Goal: Task Accomplishment & Management: Use online tool/utility

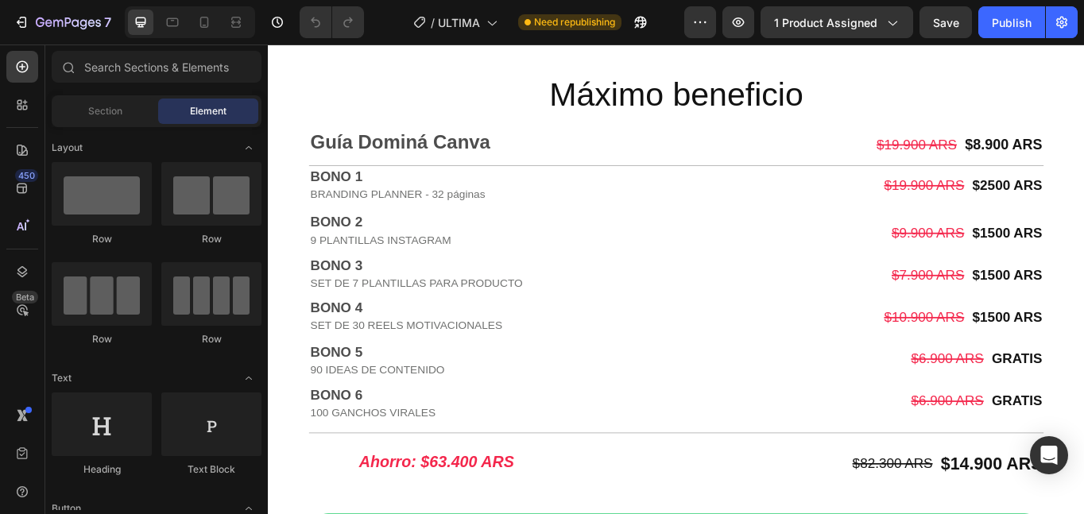
scroll to position [3651, 0]
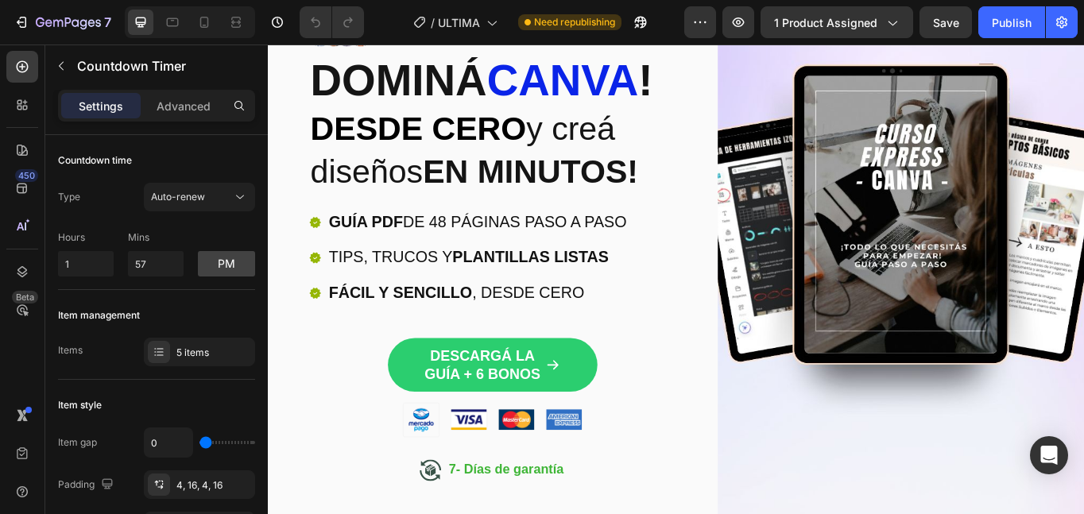
scroll to position [0, 0]
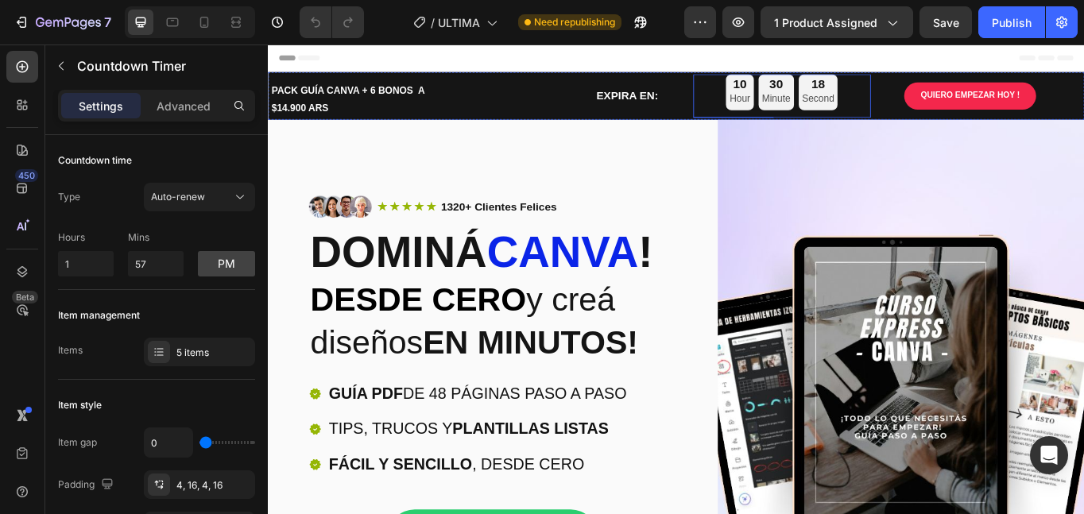
click at [817, 101] on p "Hour" at bounding box center [818, 108] width 24 height 20
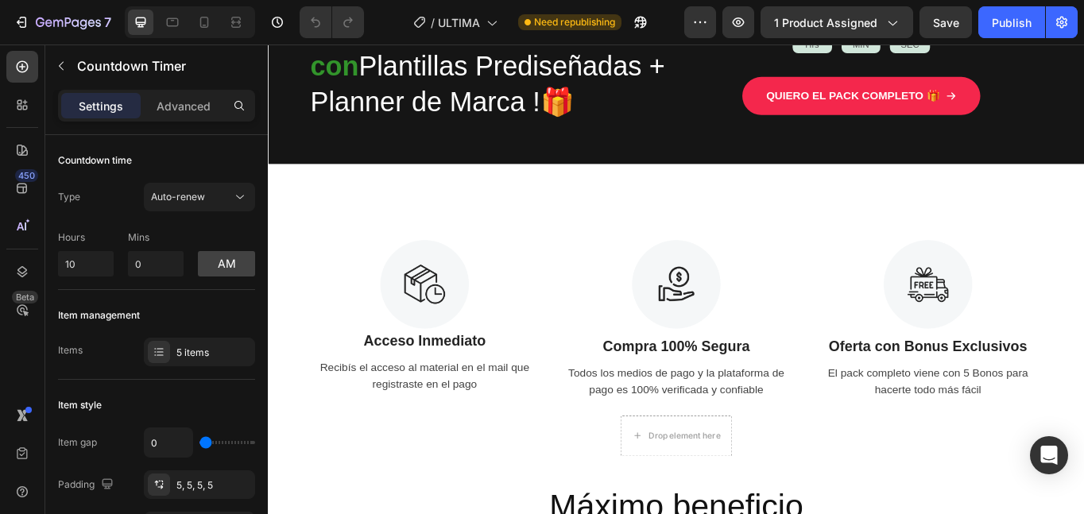
scroll to position [3655, 0]
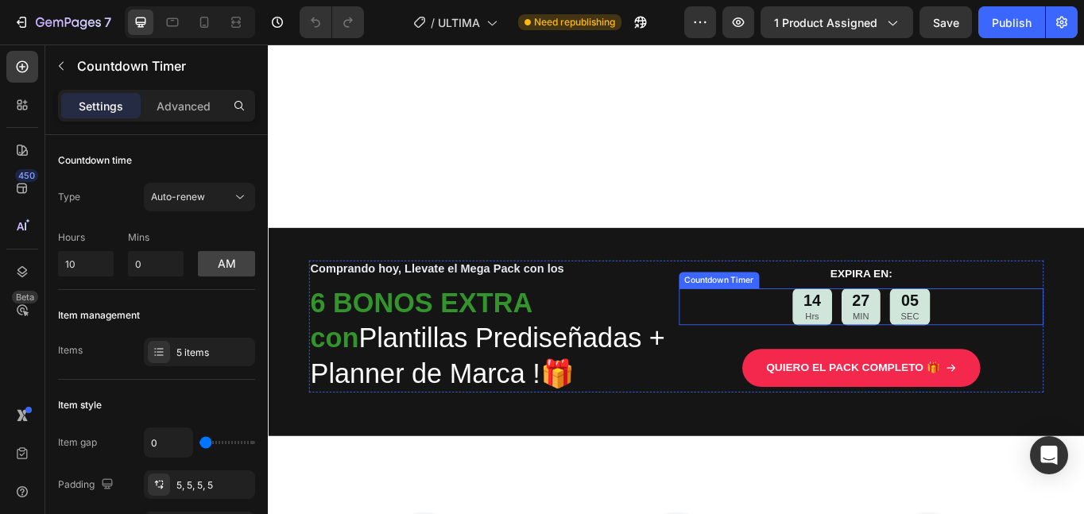
click at [900, 354] on div "14" at bounding box center [903, 345] width 21 height 24
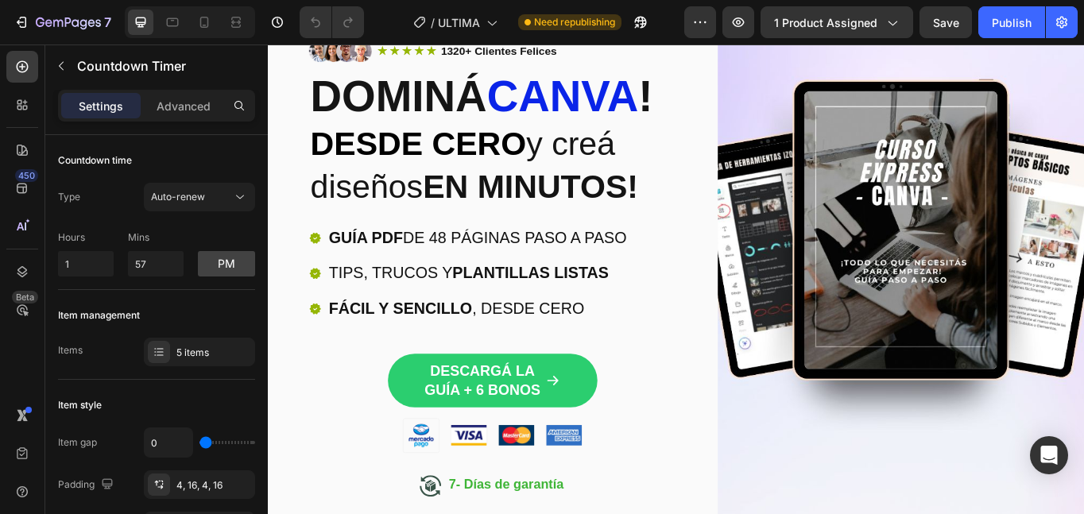
scroll to position [0, 0]
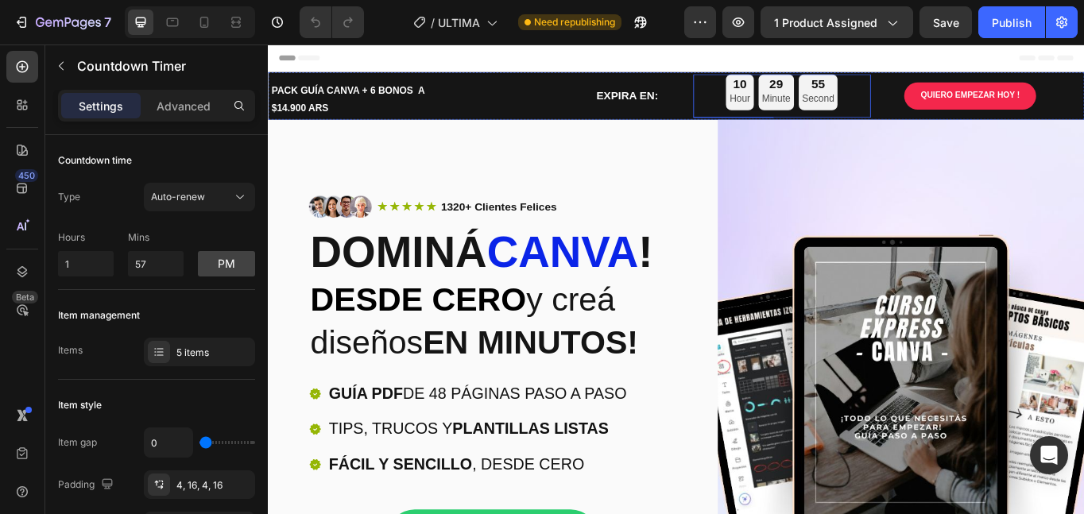
click at [806, 100] on p "Hour" at bounding box center [818, 108] width 24 height 20
drag, startPoint x: 83, startPoint y: 253, endPoint x: 1, endPoint y: 256, distance: 82.7
click at [1, 256] on div "450 Beta Sections(18) Elements(84) Section Element Hero Section Product Detail …" at bounding box center [134, 279] width 268 height 470
type input "1"
drag, startPoint x: 153, startPoint y: 271, endPoint x: 118, endPoint y: 269, distance: 35.0
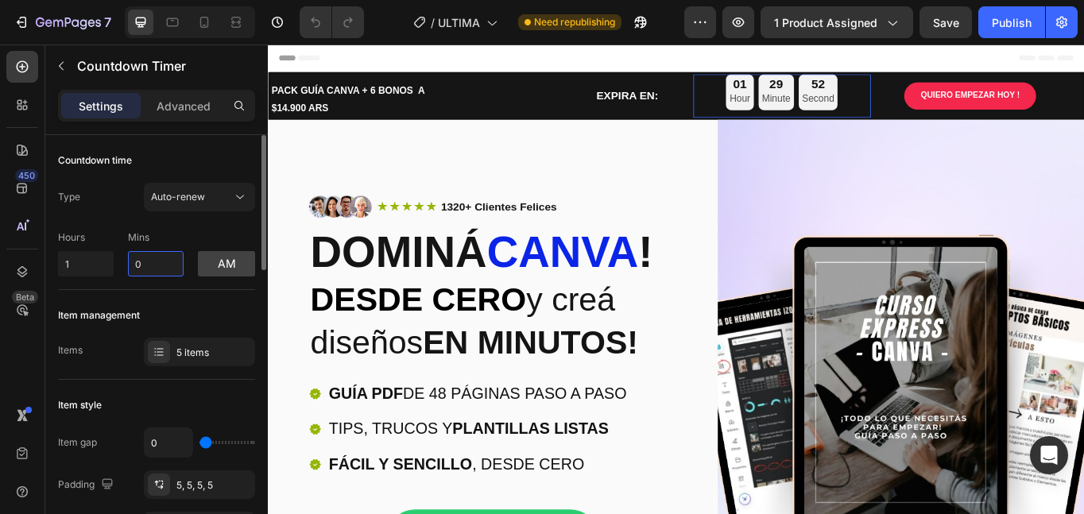
click at [118, 269] on div "Hours 1 Mins 0 am" at bounding box center [156, 250] width 197 height 52
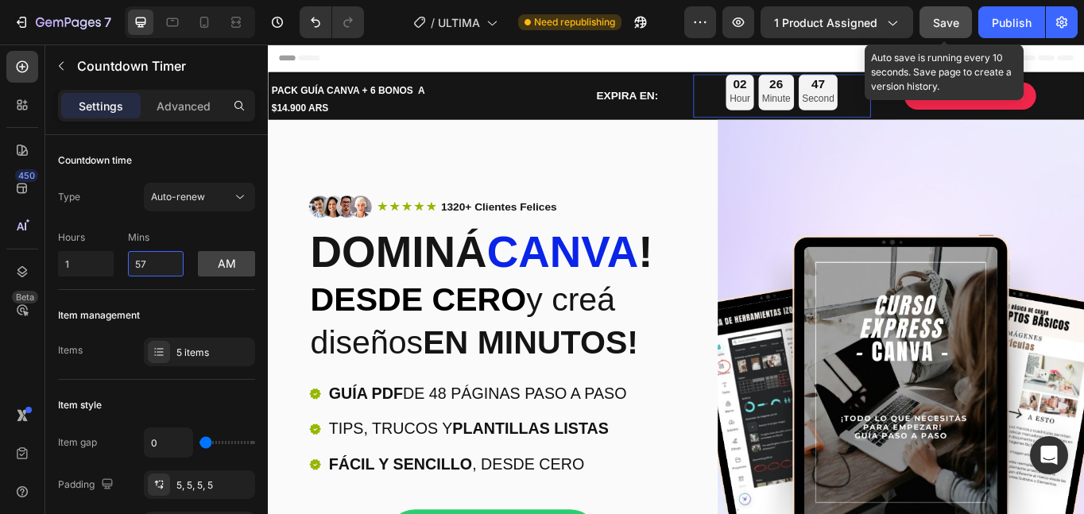
type input "57"
click at [948, 17] on span "Save" at bounding box center [946, 23] width 26 height 14
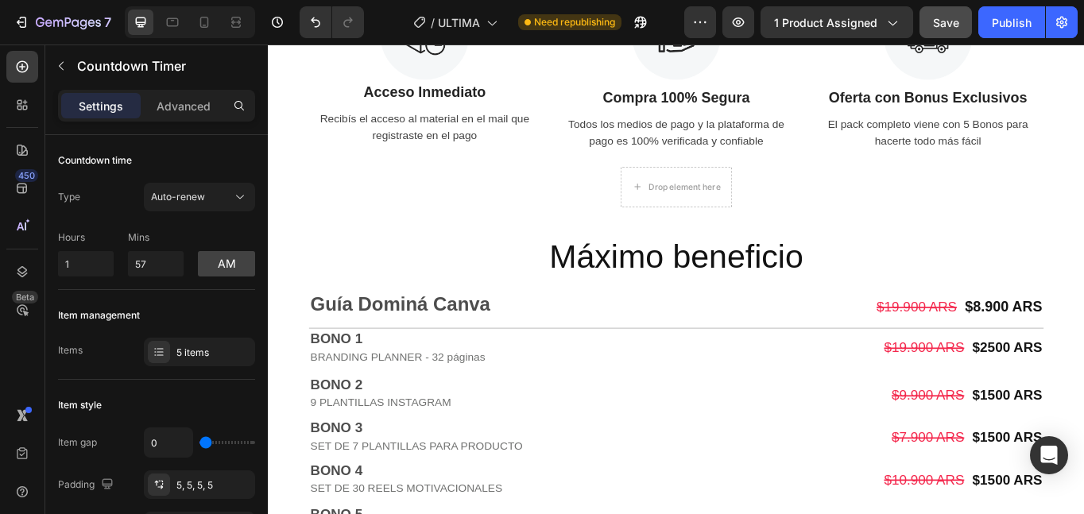
scroll to position [3734, 0]
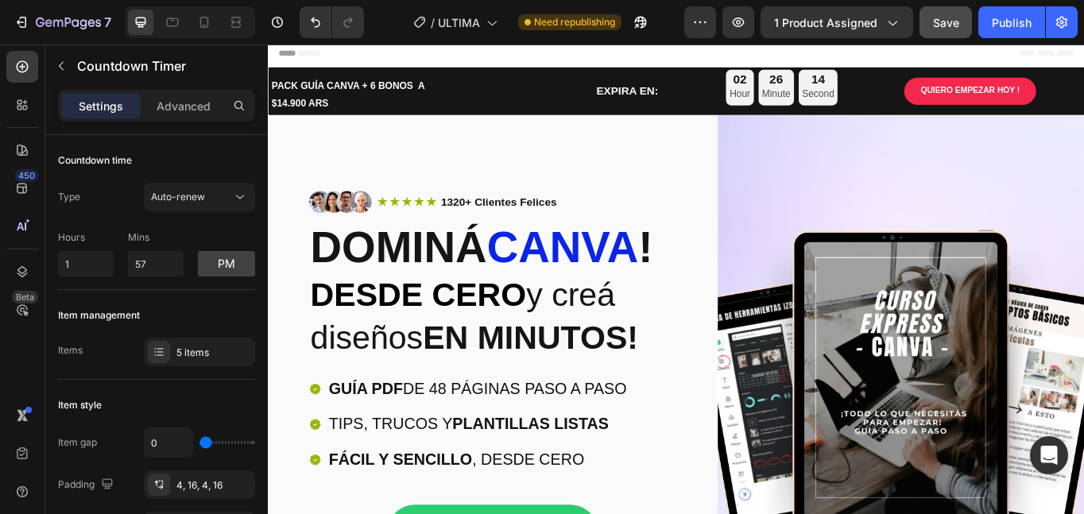
scroll to position [0, 0]
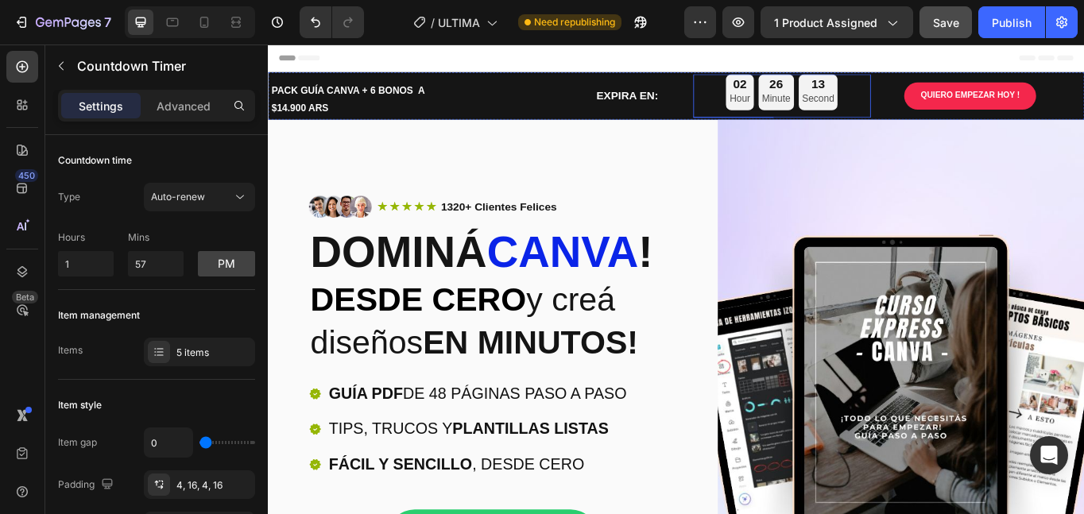
click at [815, 106] on p "Hour" at bounding box center [818, 108] width 24 height 20
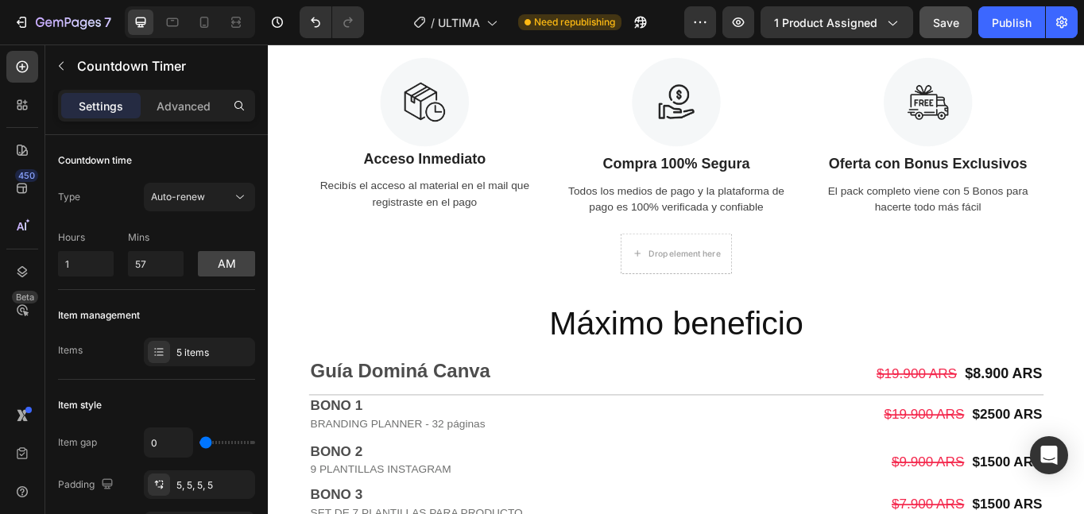
scroll to position [3734, 0]
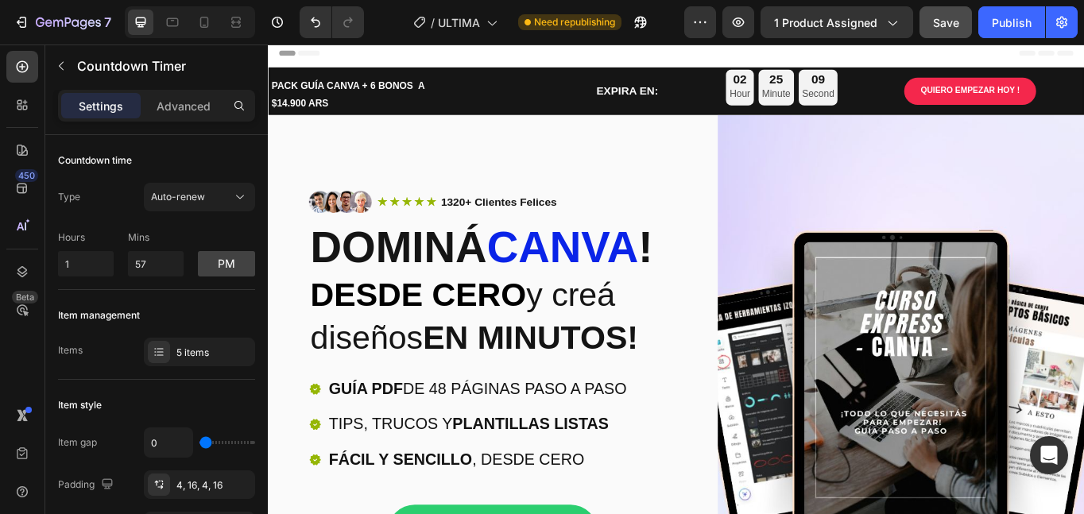
scroll to position [0, 0]
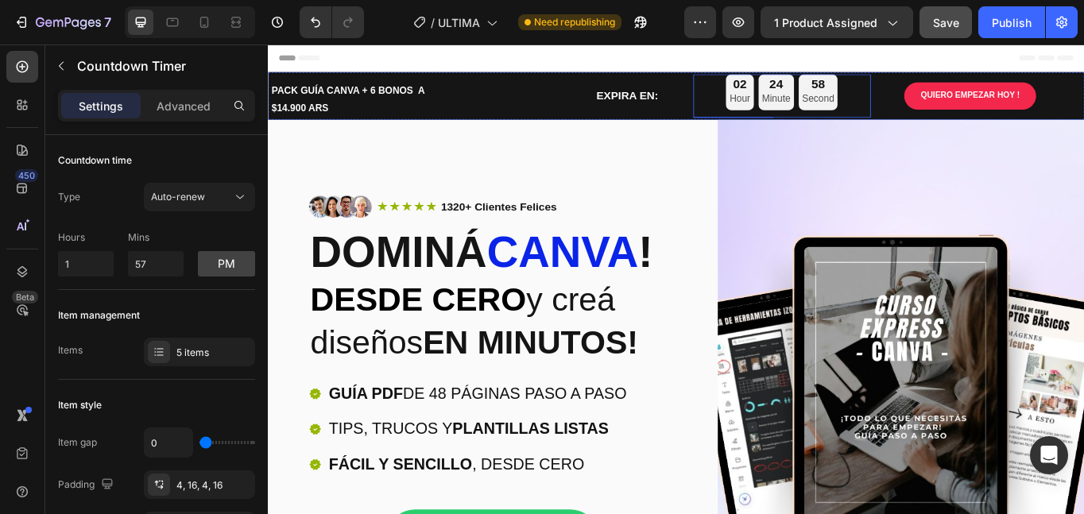
click at [806, 111] on p "Hour" at bounding box center [818, 108] width 24 height 20
click at [211, 261] on button "am" at bounding box center [226, 263] width 57 height 25
click at [220, 265] on button "pm" at bounding box center [226, 263] width 57 height 25
click at [220, 266] on button "am" at bounding box center [226, 263] width 57 height 25
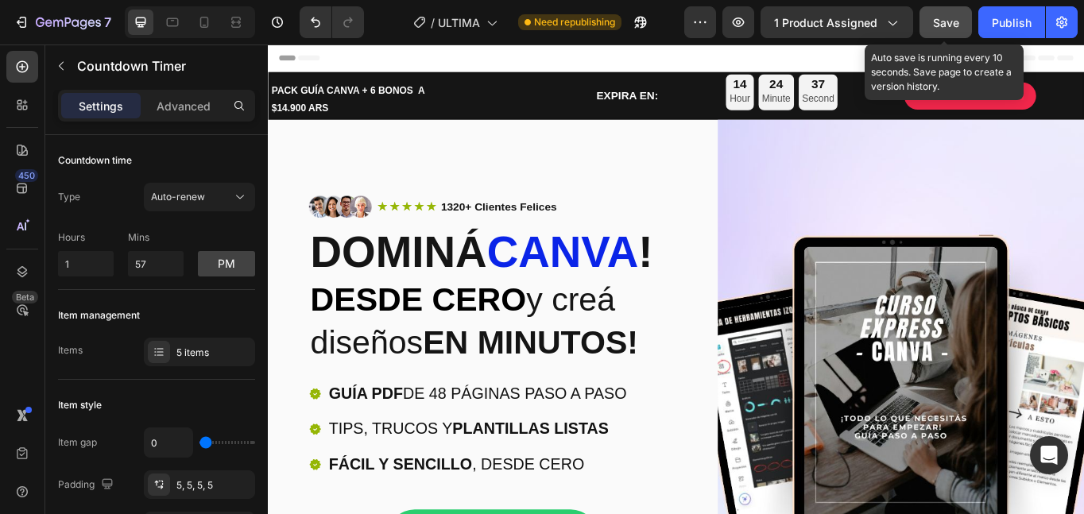
click at [951, 25] on span "Save" at bounding box center [946, 23] width 26 height 14
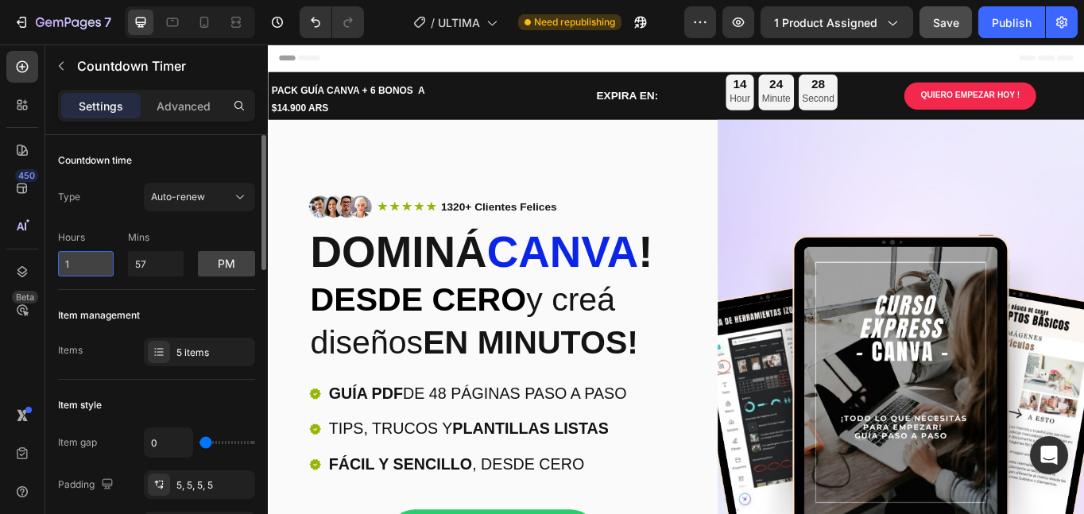
click at [75, 263] on input "1" at bounding box center [86, 263] width 56 height 25
click at [1013, 20] on div "Publish" at bounding box center [1012, 22] width 40 height 17
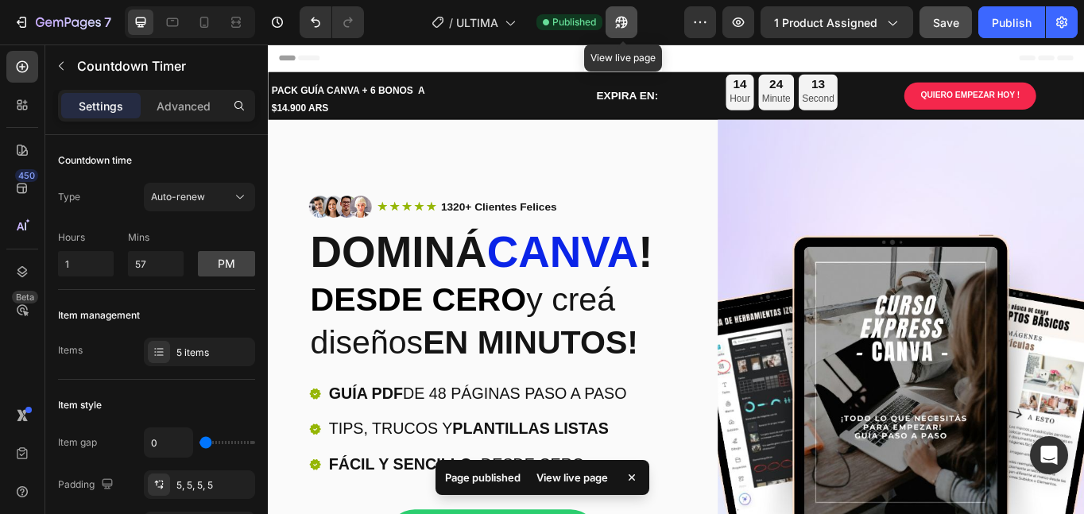
click at [619, 26] on icon "button" at bounding box center [618, 26] width 4 height 4
